Goal: Task Accomplishment & Management: Use online tool/utility

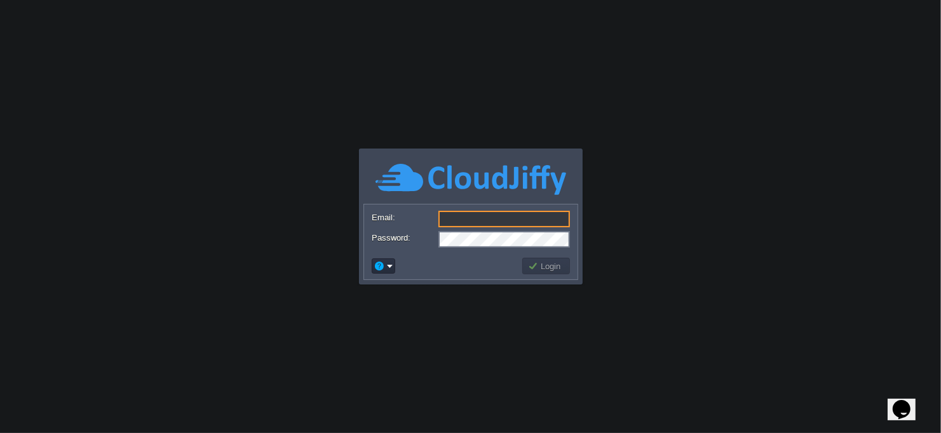
type input "[EMAIL_ADDRESS][DOMAIN_NAME]"
click at [536, 262] on button "Login" at bounding box center [546, 266] width 37 height 11
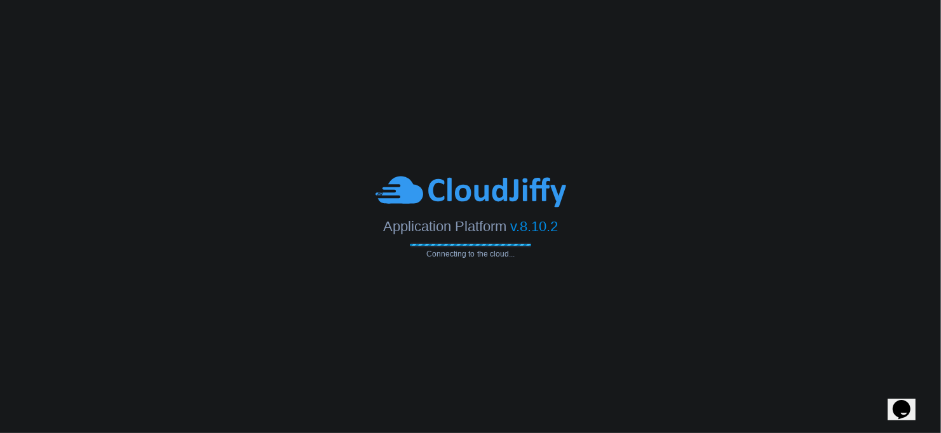
click at [543, 221] on span "v.8.10.2" at bounding box center [534, 227] width 48 height 16
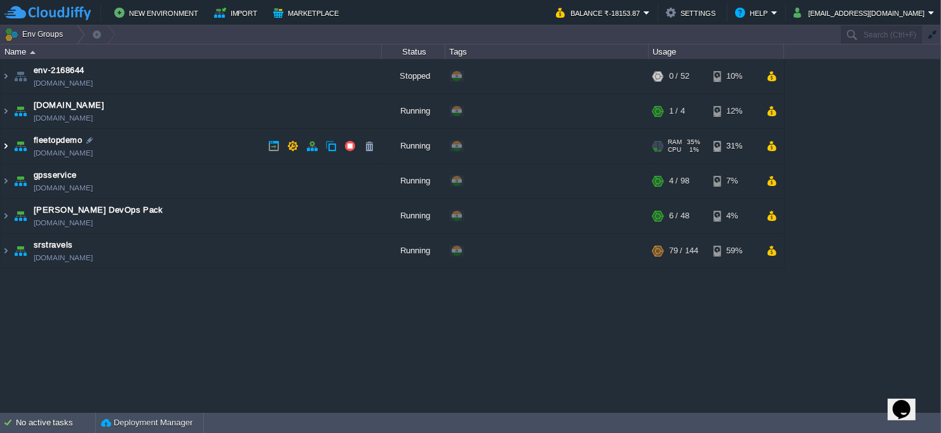
click at [4, 146] on img at bounding box center [6, 146] width 10 height 34
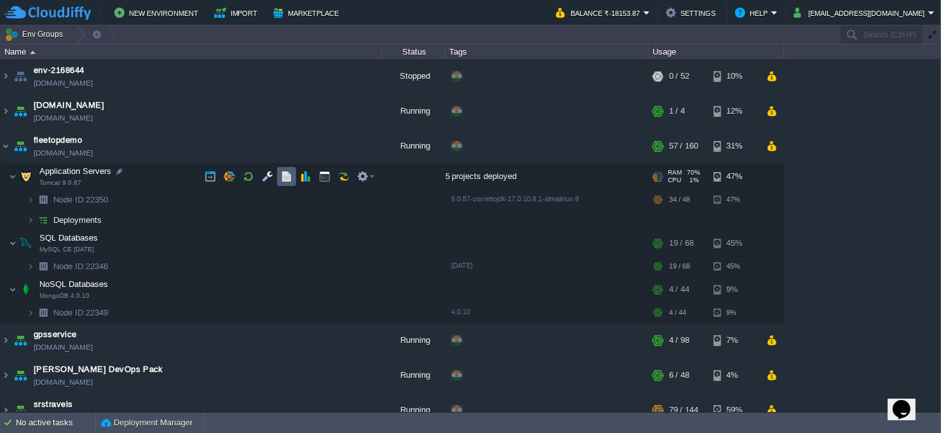
click at [292, 171] on td at bounding box center [286, 176] width 19 height 19
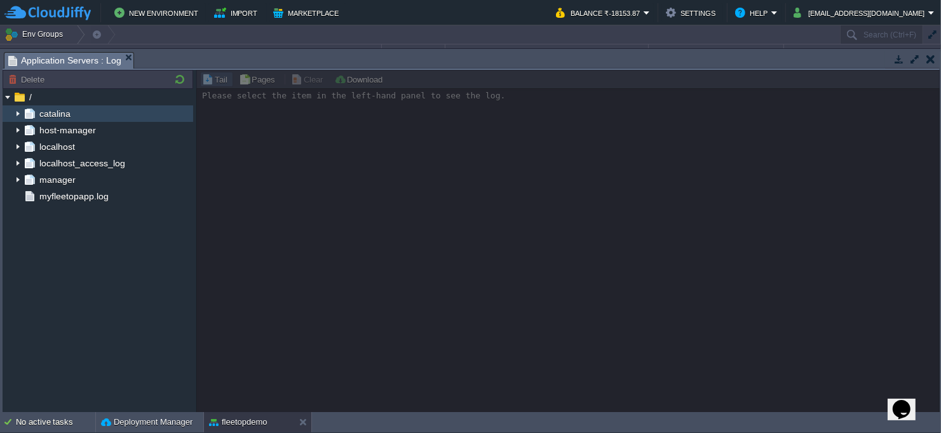
click at [17, 113] on img at bounding box center [18, 113] width 10 height 17
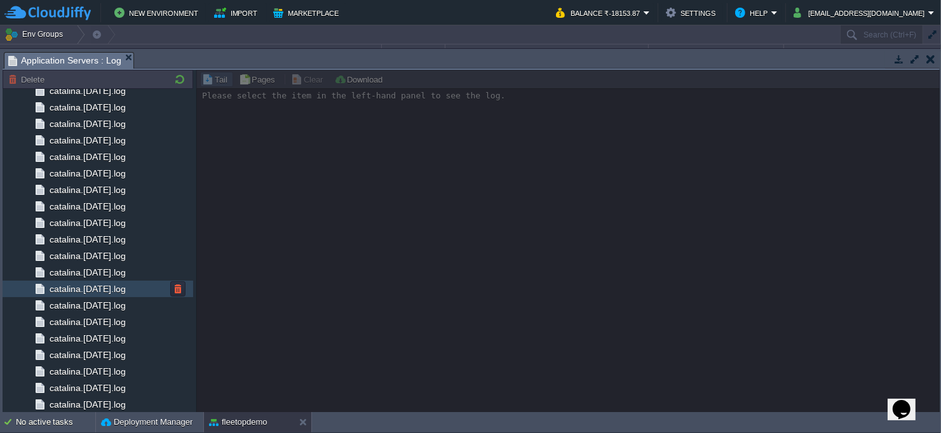
scroll to position [1311, 0]
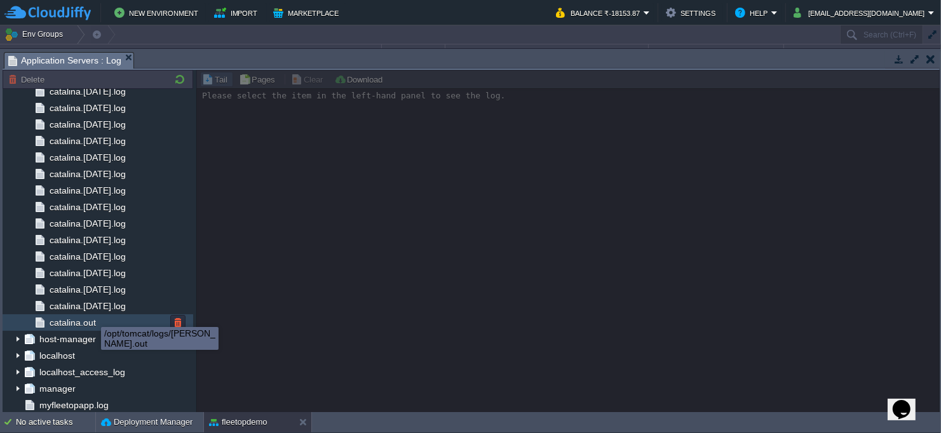
click at [82, 323] on span "catalina.out" at bounding box center [72, 322] width 51 height 11
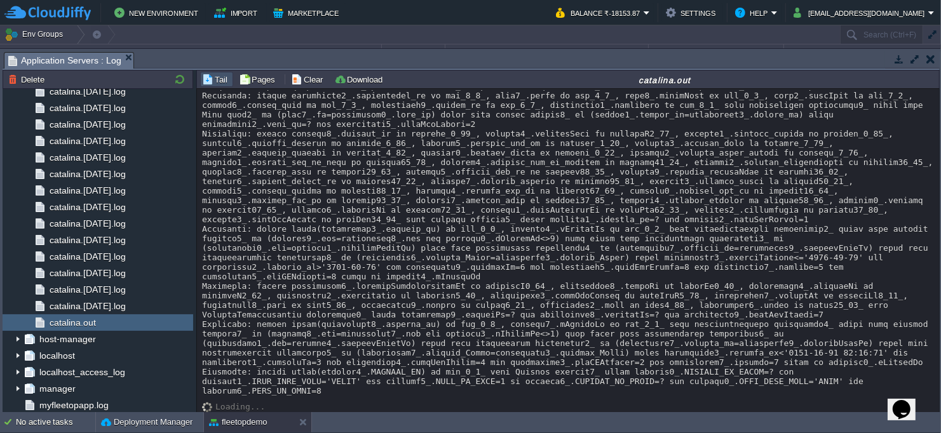
scroll to position [44725, 0]
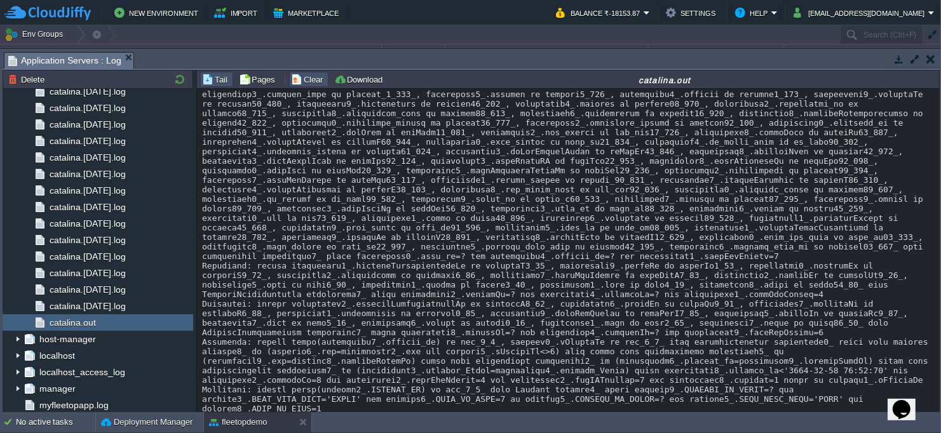
click at [310, 80] on button "Clear" at bounding box center [309, 79] width 36 height 11
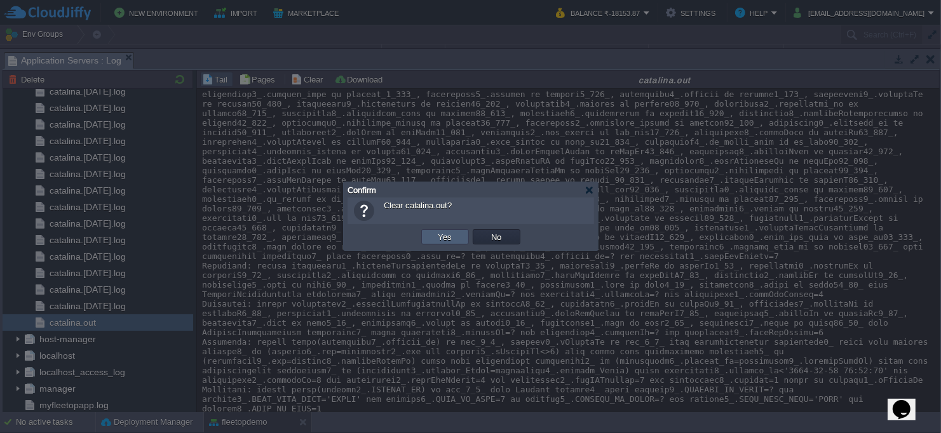
click at [447, 234] on button "Yes" at bounding box center [446, 236] width 22 height 11
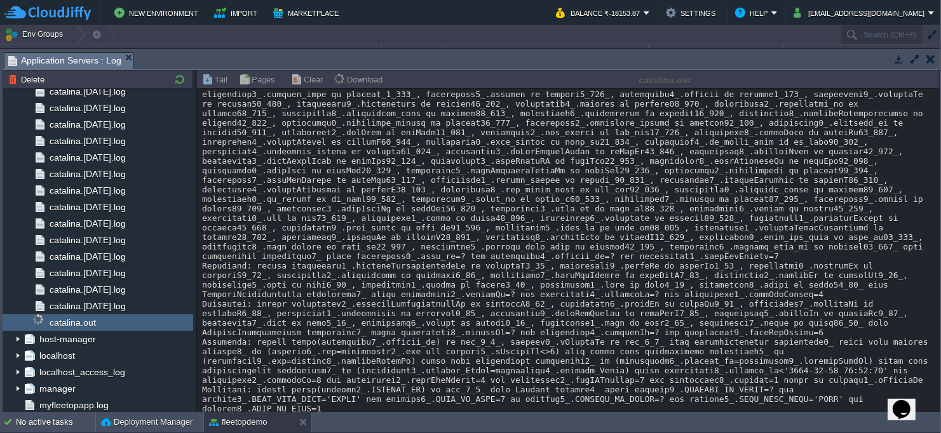
scroll to position [0, 0]
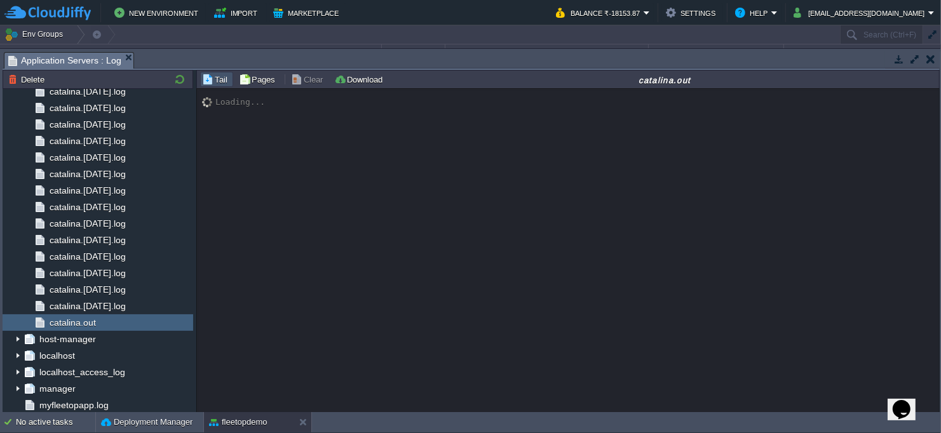
click at [476, 193] on div "Loading..." at bounding box center [568, 251] width 743 height 325
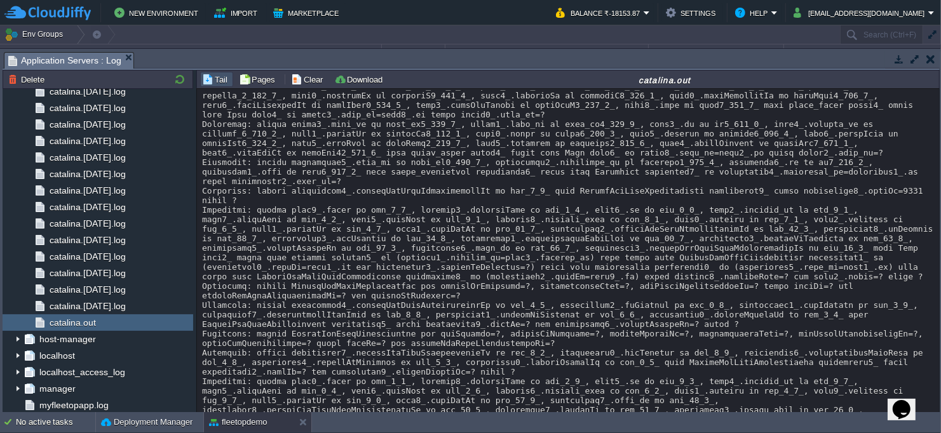
scroll to position [2301, 0]
